Goal: Entertainment & Leisure: Consume media (video, audio)

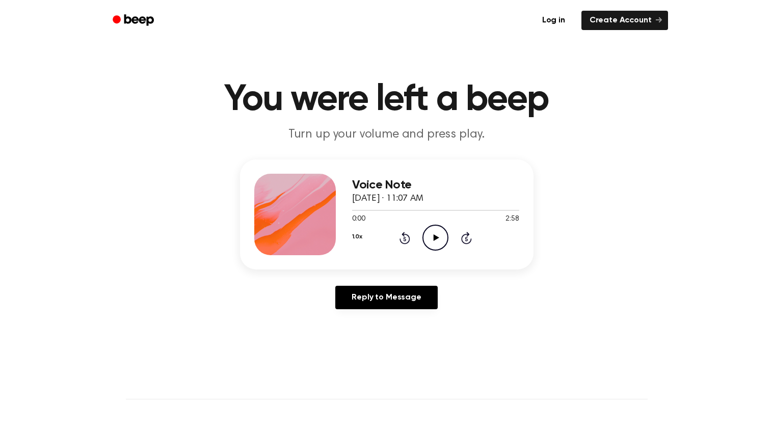
click at [432, 239] on icon "Play Audio" at bounding box center [435, 238] width 26 height 26
click at [446, 237] on icon "Play Audio" at bounding box center [435, 238] width 26 height 26
click at [424, 233] on icon "Pause Audio" at bounding box center [435, 238] width 26 height 26
click at [424, 233] on icon "Play Audio" at bounding box center [435, 238] width 26 height 26
click at [408, 237] on icon at bounding box center [405, 238] width 11 height 12
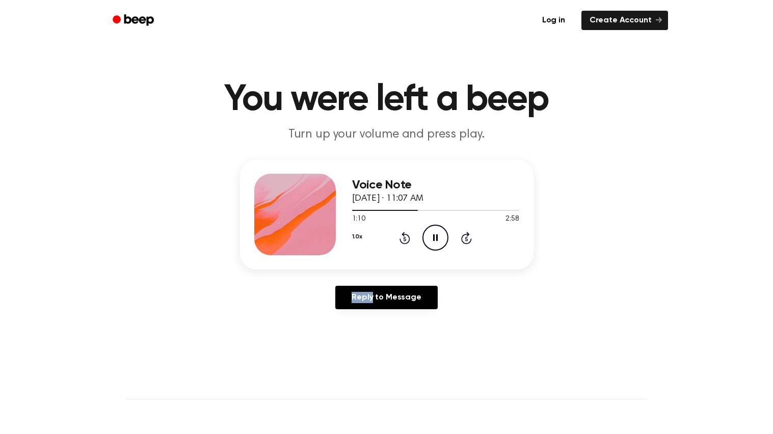
click at [408, 237] on icon at bounding box center [405, 238] width 11 height 12
drag, startPoint x: 392, startPoint y: 209, endPoint x: 190, endPoint y: 221, distance: 202.7
click at [190, 221] on div "Voice Note [DATE] · 11:07 AM 0:51 2:58 Your browser does not support the [objec…" at bounding box center [386, 239] width 749 height 158
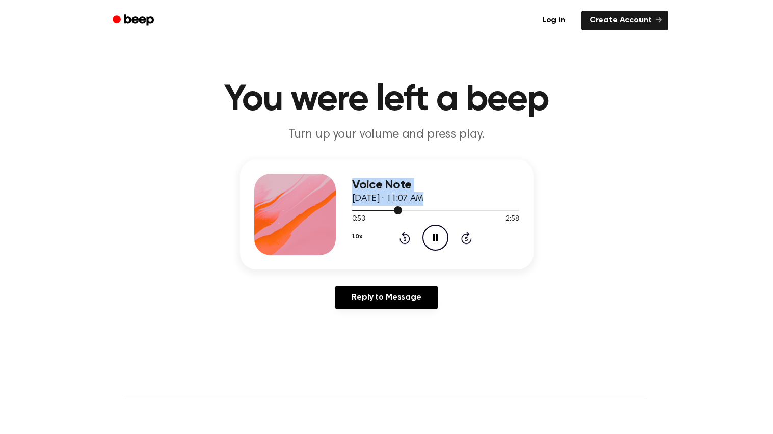
click at [353, 210] on div at bounding box center [377, 210] width 50 height 1
click at [438, 231] on icon "Play Audio" at bounding box center [435, 238] width 26 height 26
click at [423, 228] on icon "Play Audio" at bounding box center [435, 238] width 26 height 26
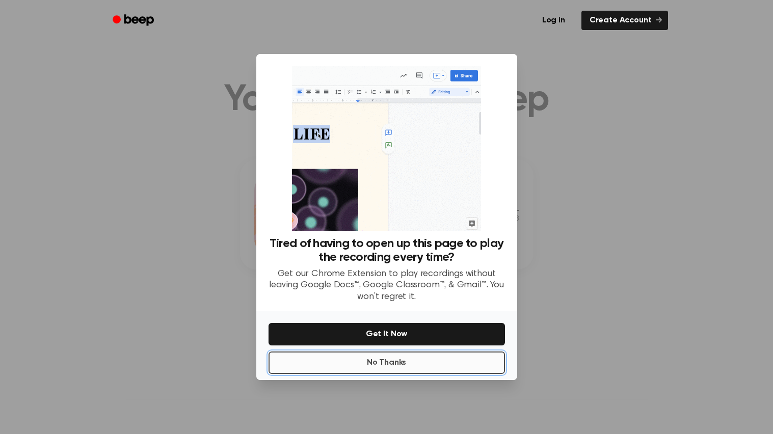
click at [383, 368] on button "No Thanks" at bounding box center [387, 363] width 236 height 22
